Goal: Navigation & Orientation: Find specific page/section

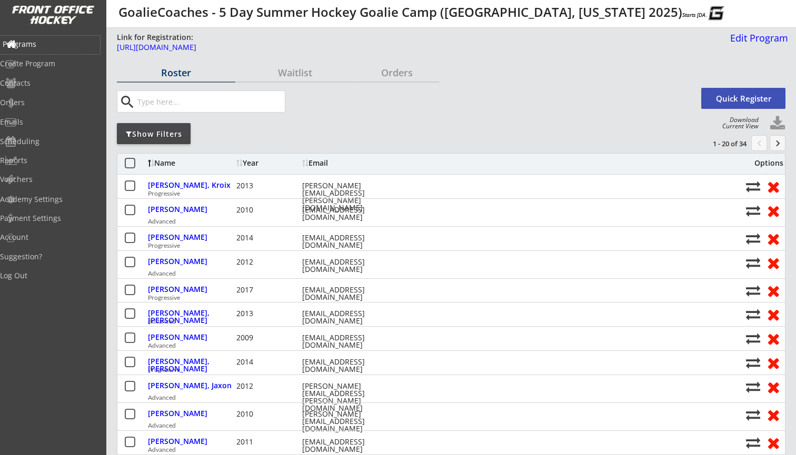
click at [43, 44] on div "Programs" at bounding box center [50, 44] width 95 height 7
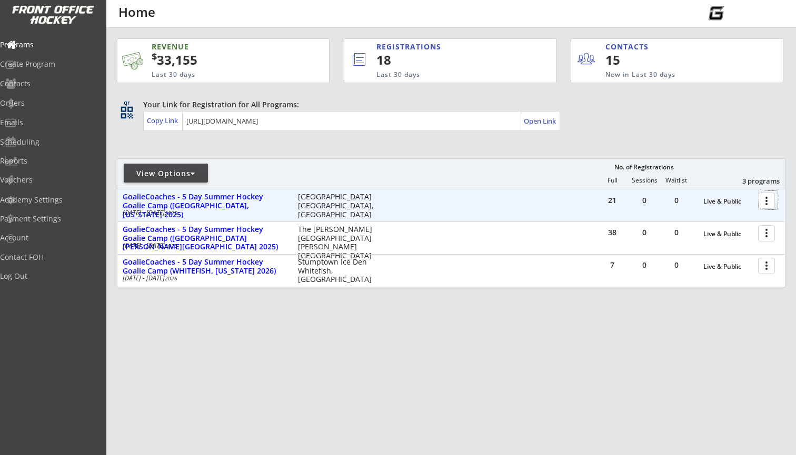
click at [769, 196] on div at bounding box center [768, 200] width 18 height 18
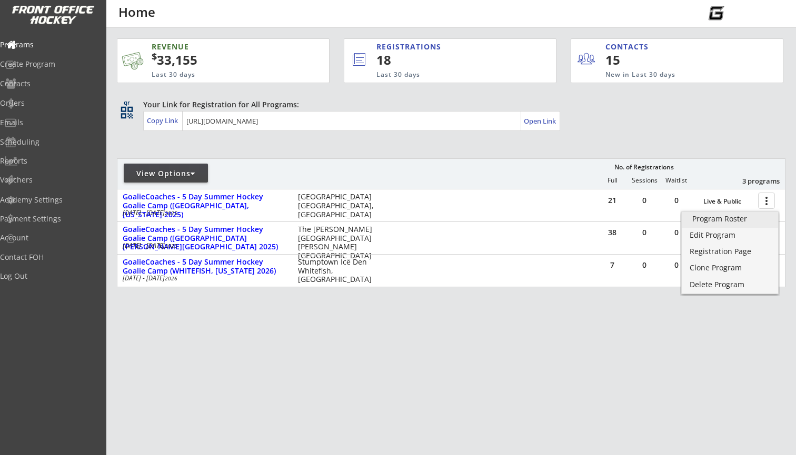
click at [735, 217] on div "Program Roster" at bounding box center [729, 218] width 75 height 7
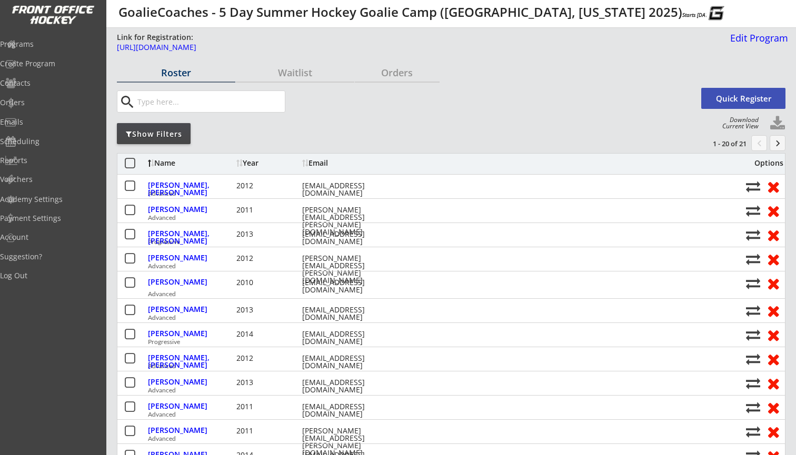
click at [778, 141] on button "keyboard_arrow_right" at bounding box center [777, 143] width 16 height 16
